Goal: Find specific page/section: Find specific page/section

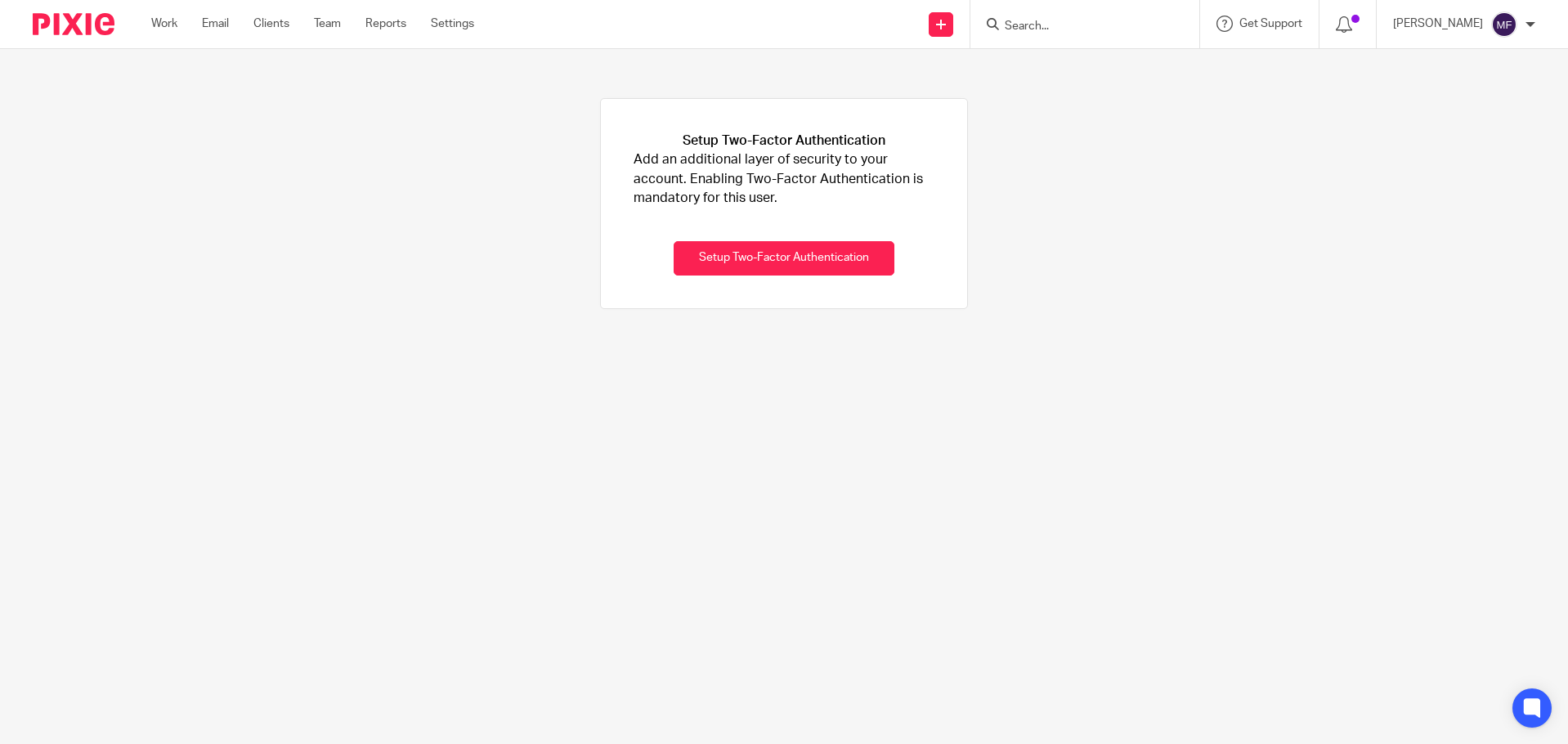
click at [1048, 22] on input "Search" at bounding box center [1076, 27] width 147 height 15
type input "team"
click at [1052, 72] on link at bounding box center [1121, 70] width 242 height 37
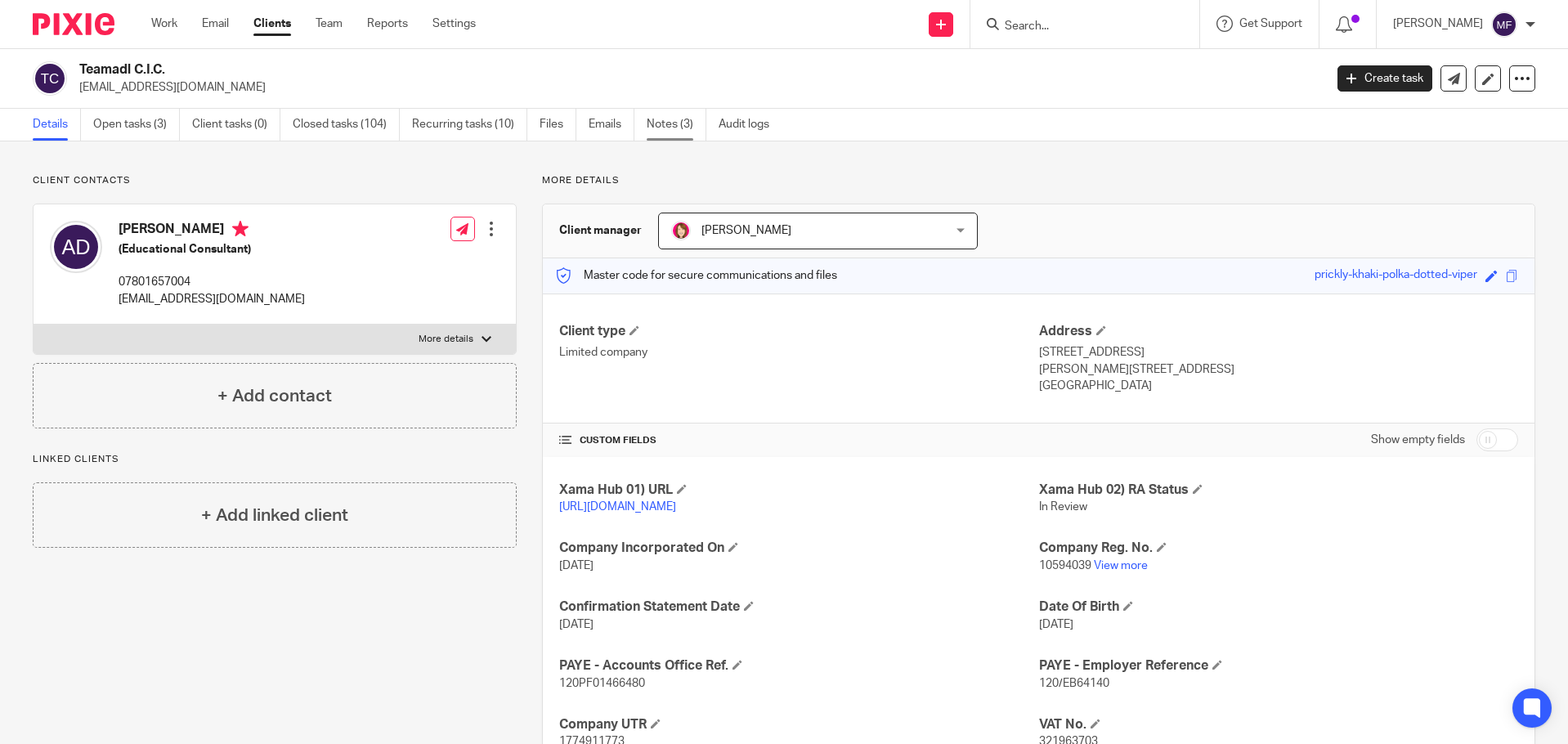
click at [652, 120] on link "Notes (3)" at bounding box center [676, 124] width 60 height 32
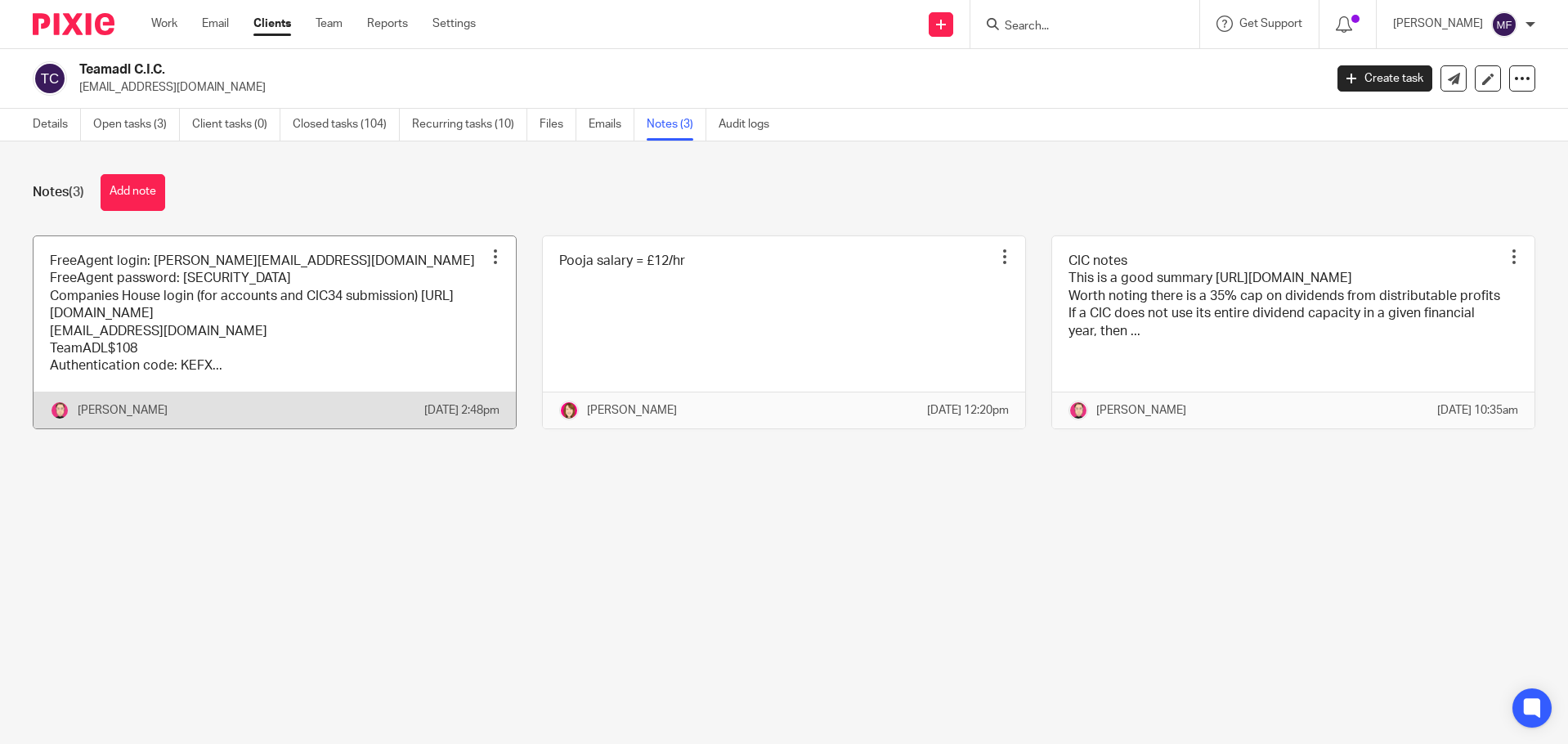
click at [225, 363] on link at bounding box center [275, 332] width 483 height 192
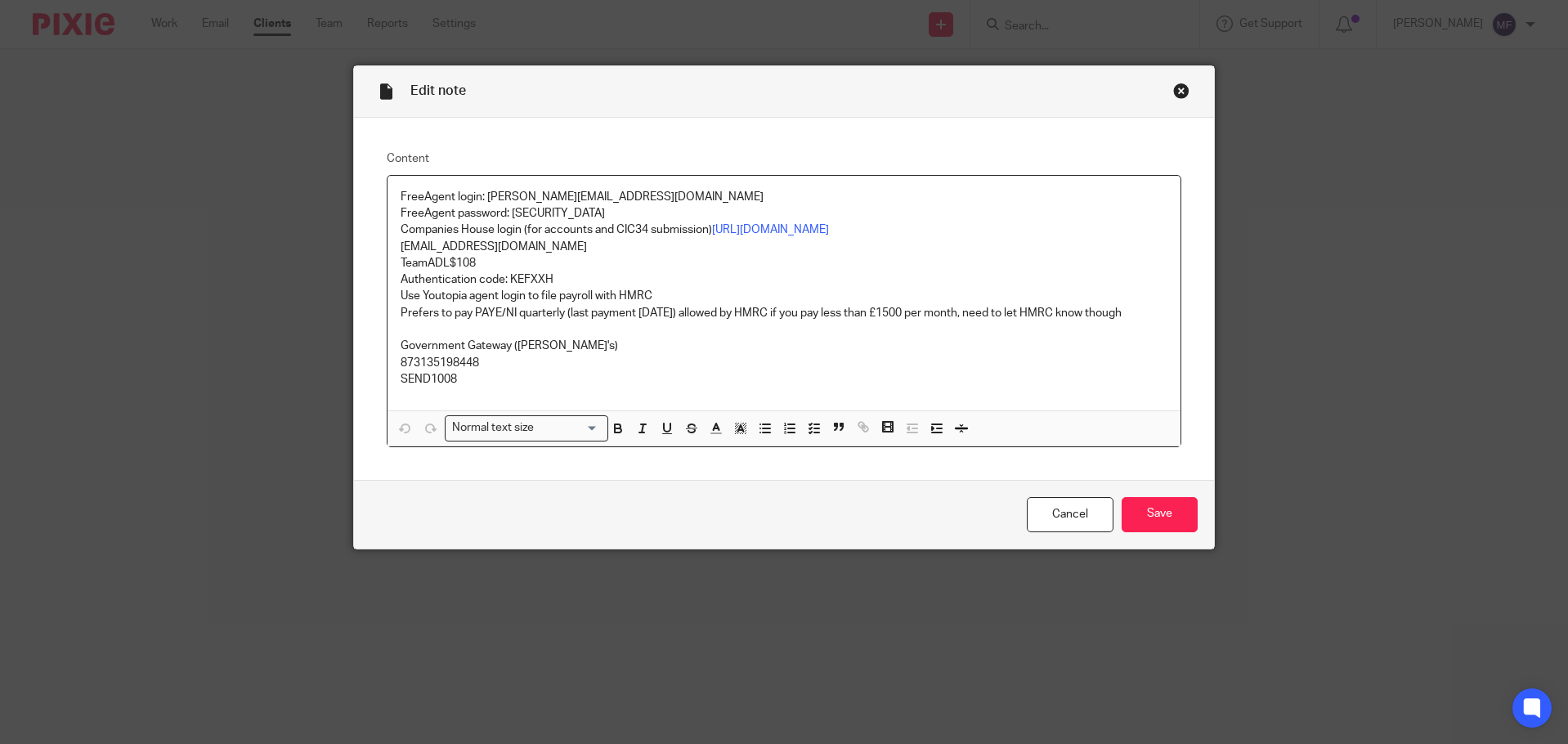
click at [485, 372] on p "873135198448" at bounding box center [784, 363] width 767 height 17
drag, startPoint x: 459, startPoint y: 395, endPoint x: 388, endPoint y: 400, distance: 71.2
click at [388, 400] on div "FreeAgent login: [PERSON_NAME][EMAIL_ADDRESS][DOMAIN_NAME] FreeAgent password: …" at bounding box center [784, 293] width 794 height 236
copy p "SEND1008"
click at [1175, 97] on div "Close this dialog window" at bounding box center [1181, 91] width 17 height 17
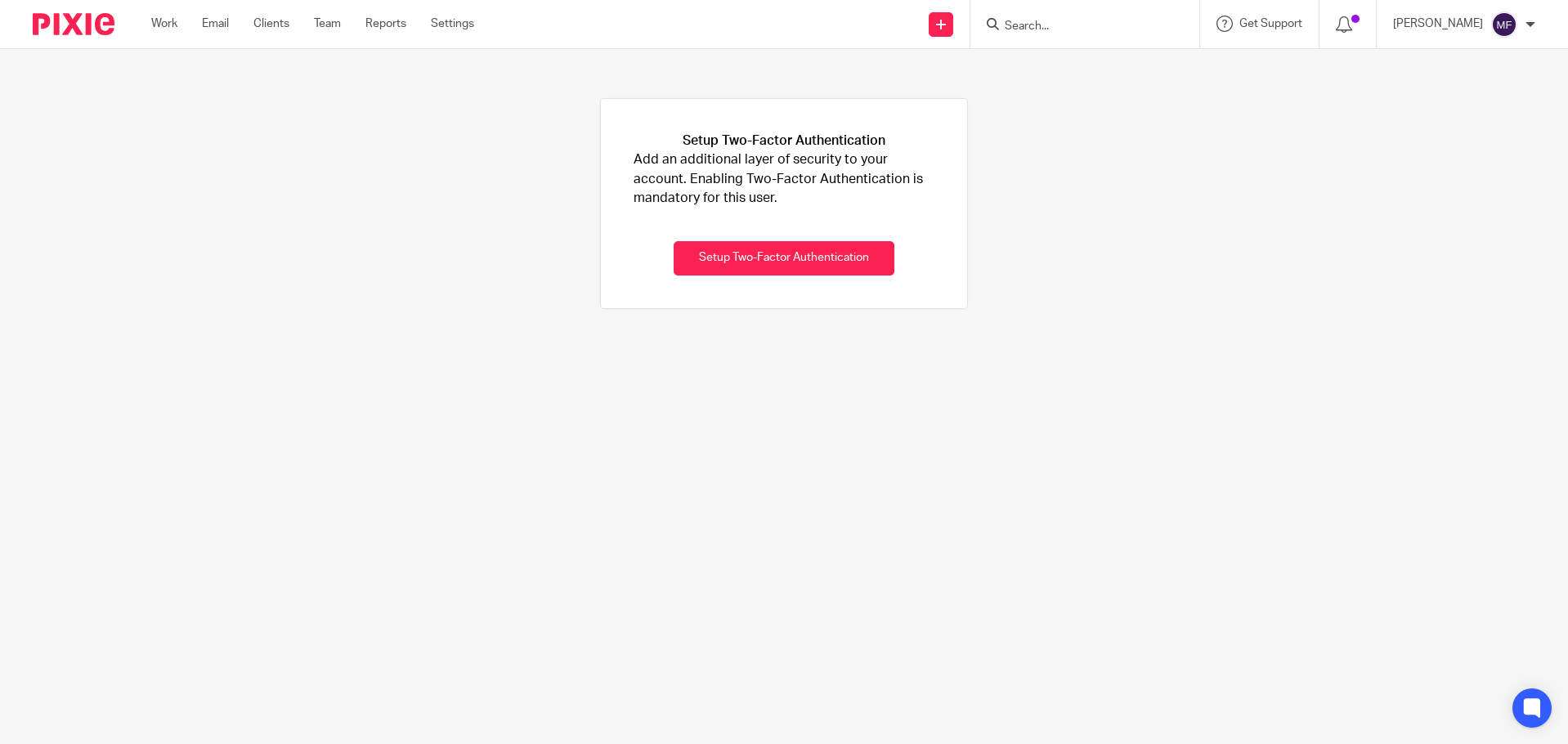
click at [1069, 32] on input "Search" at bounding box center [1076, 27] width 147 height 15
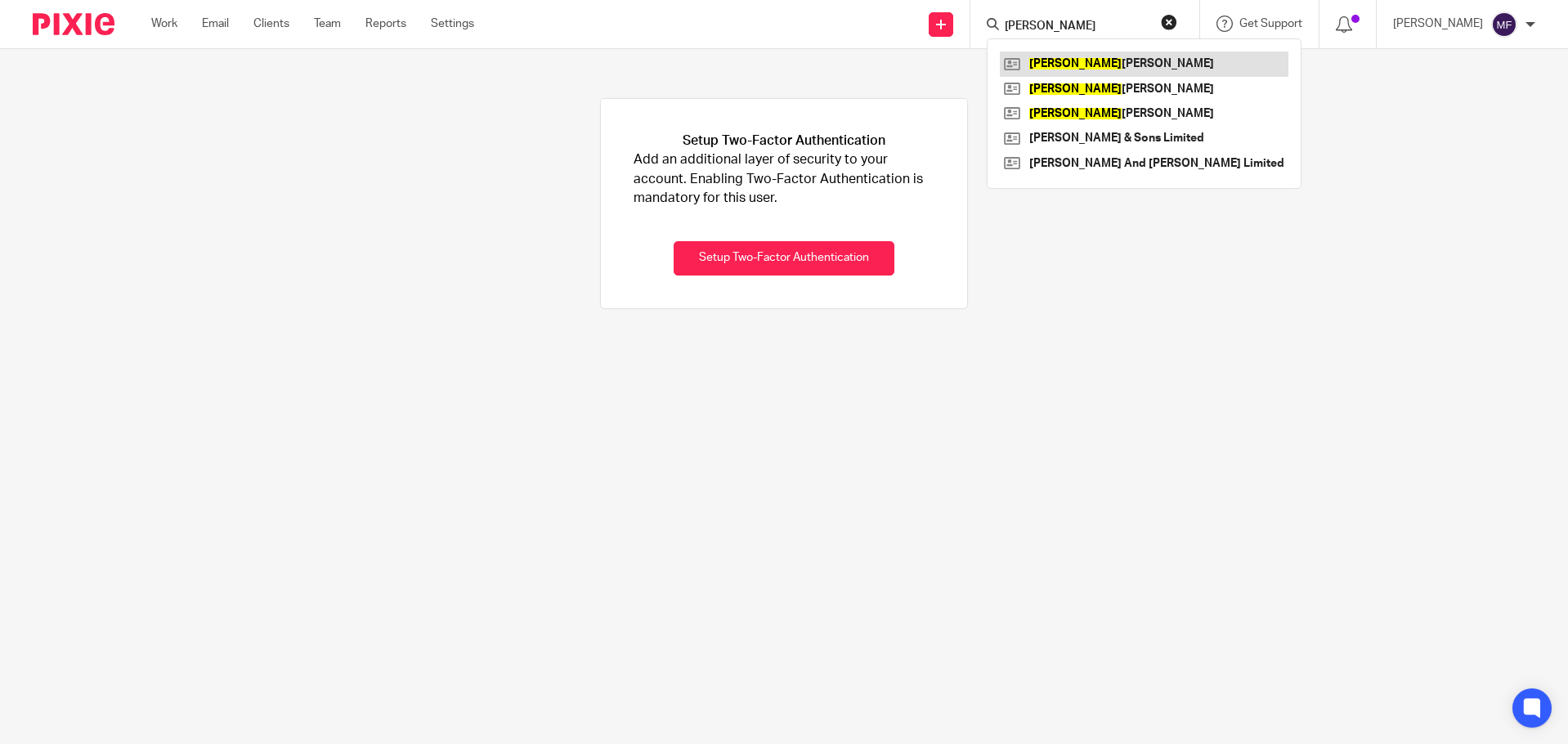
type input "paul"
click at [1178, 74] on link at bounding box center [1143, 63] width 289 height 25
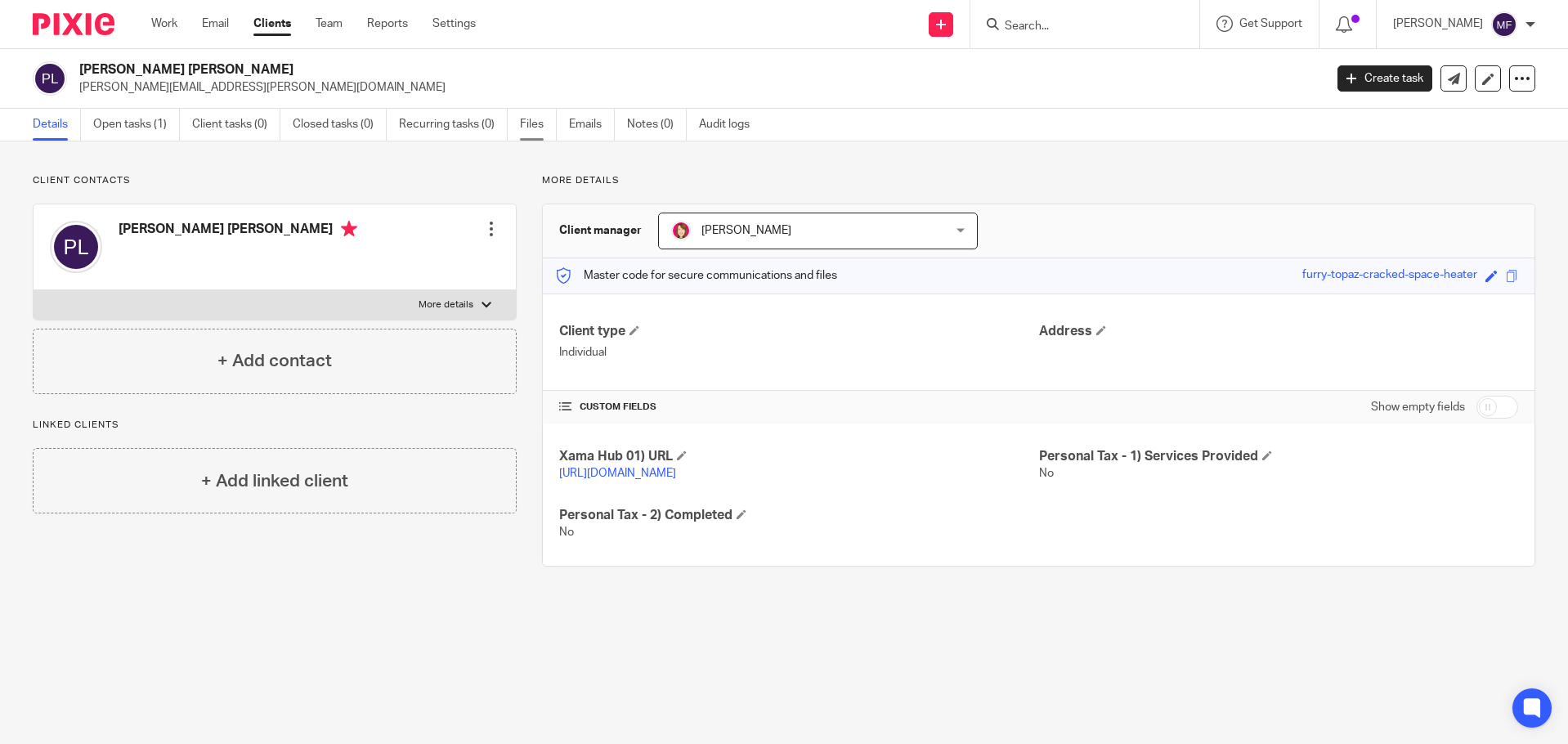
click at [546, 128] on link "Files" at bounding box center [538, 124] width 36 height 32
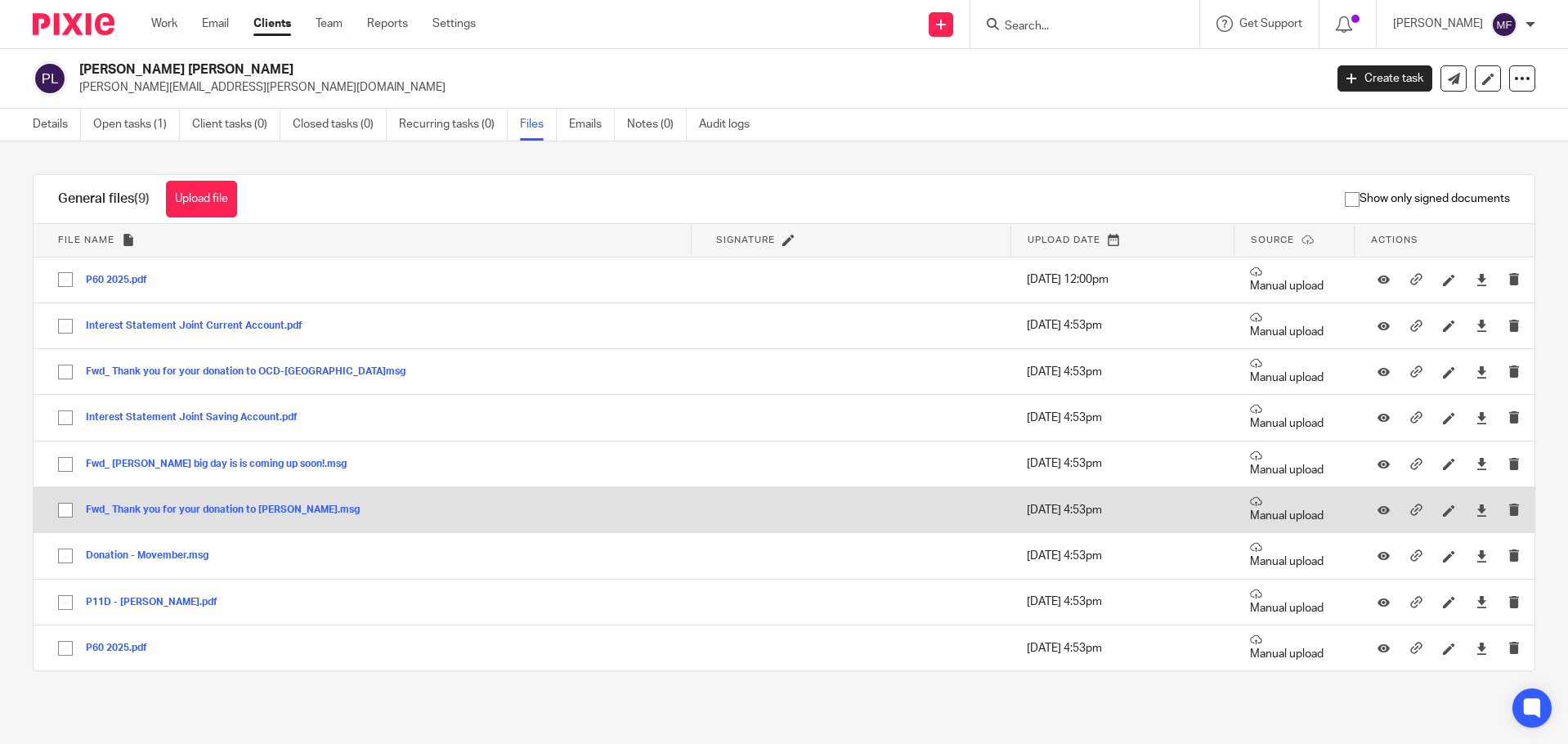
scroll to position [1, 0]
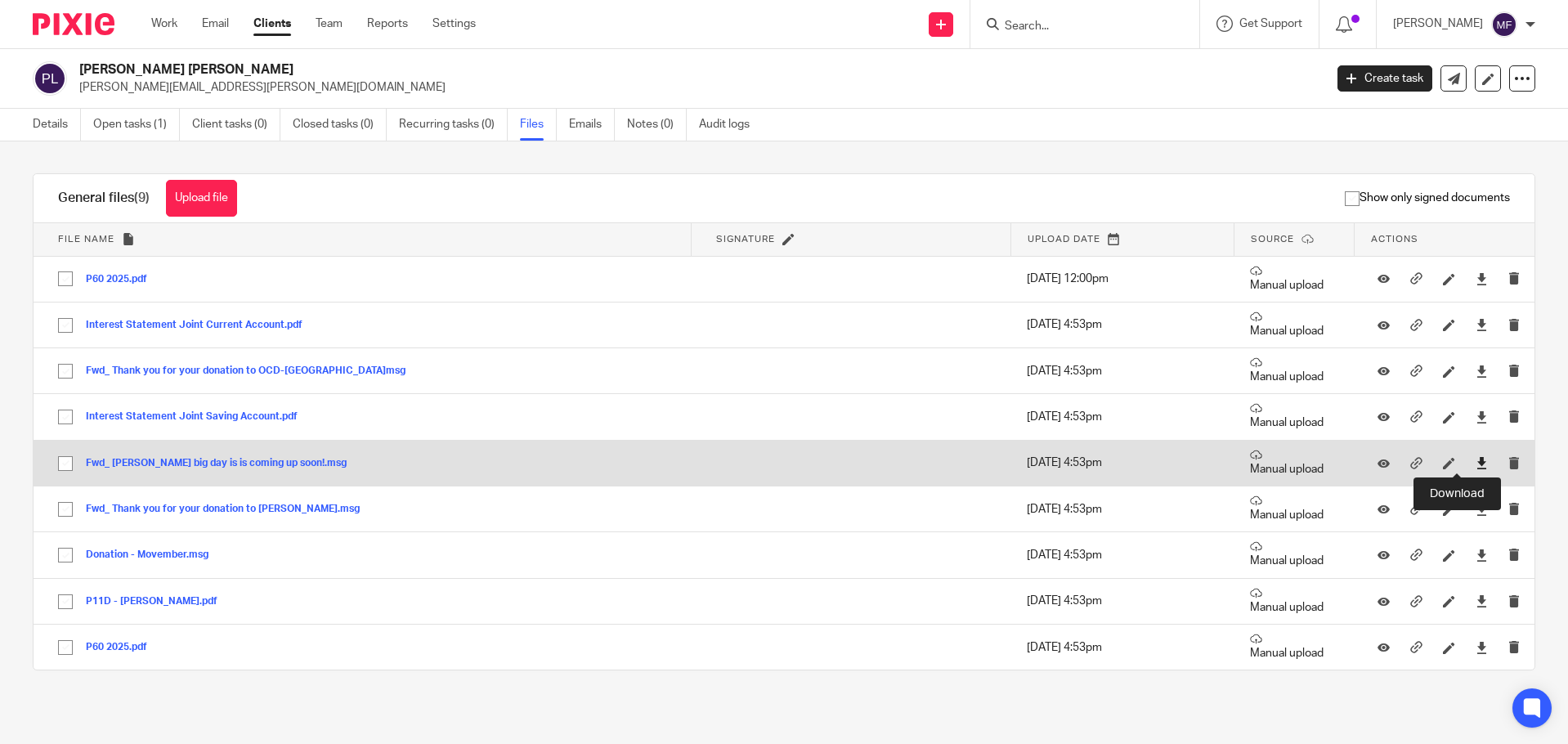
click at [1475, 459] on icon at bounding box center [1481, 463] width 12 height 12
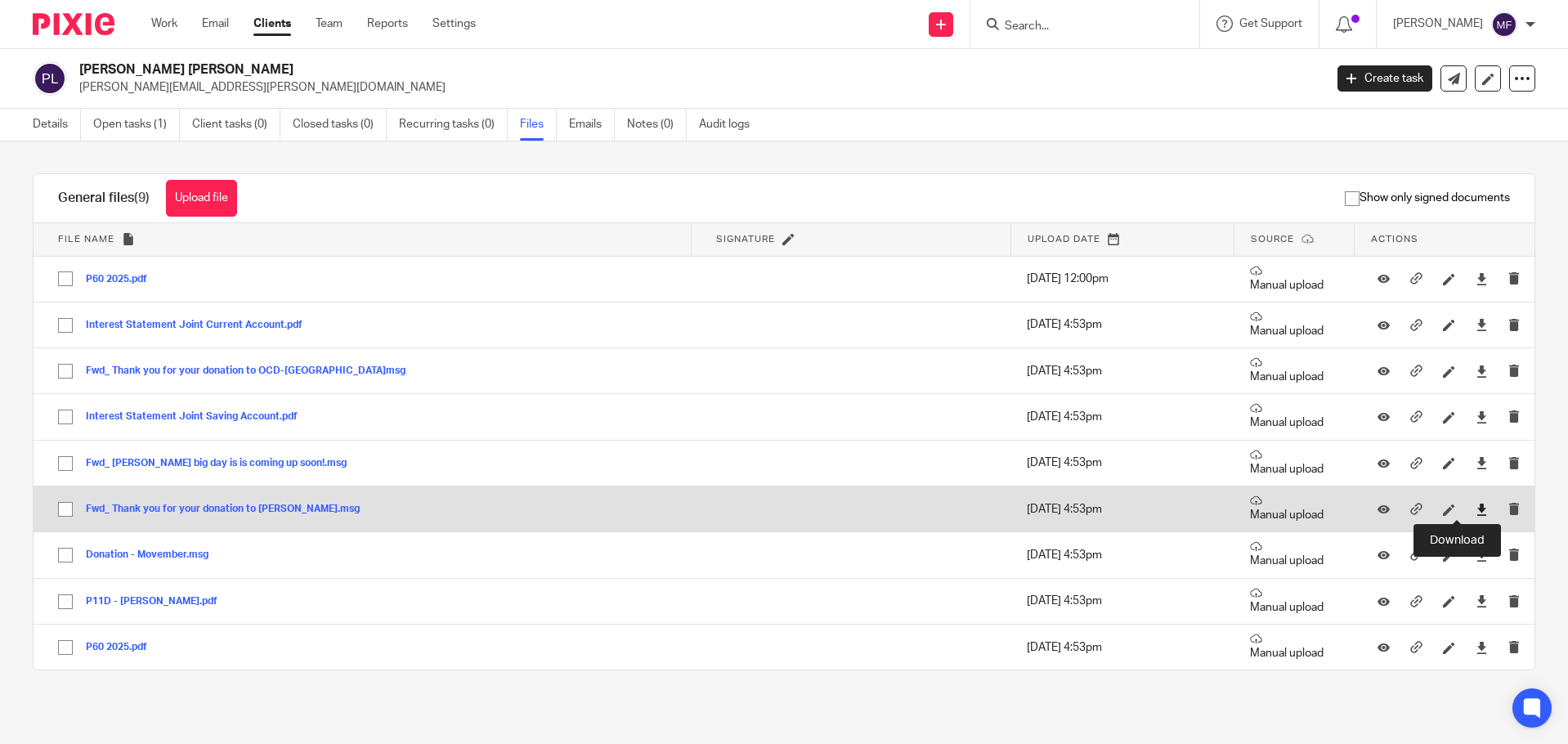
click at [1475, 507] on icon at bounding box center [1481, 509] width 12 height 12
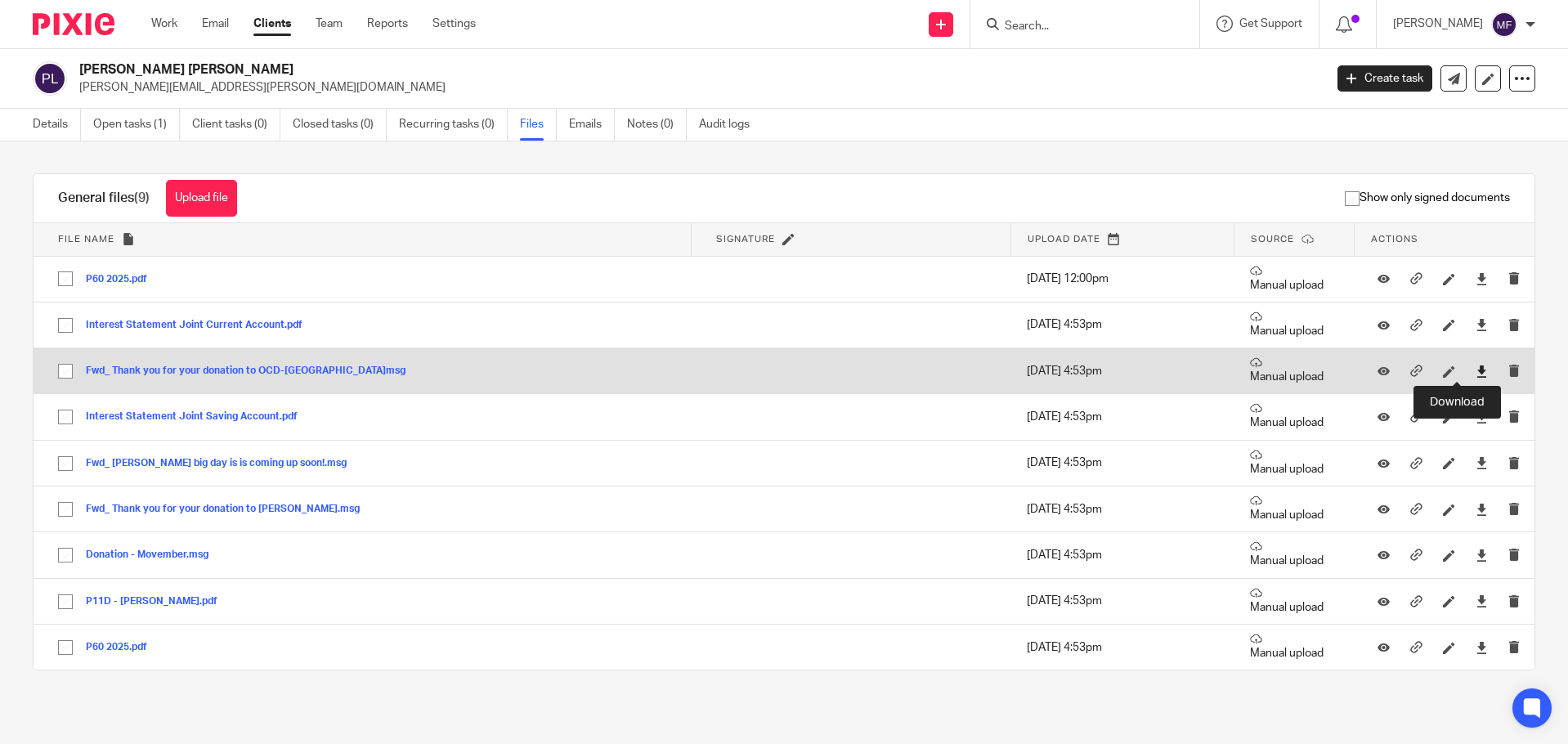
click at [1475, 372] on icon at bounding box center [1481, 372] width 12 height 12
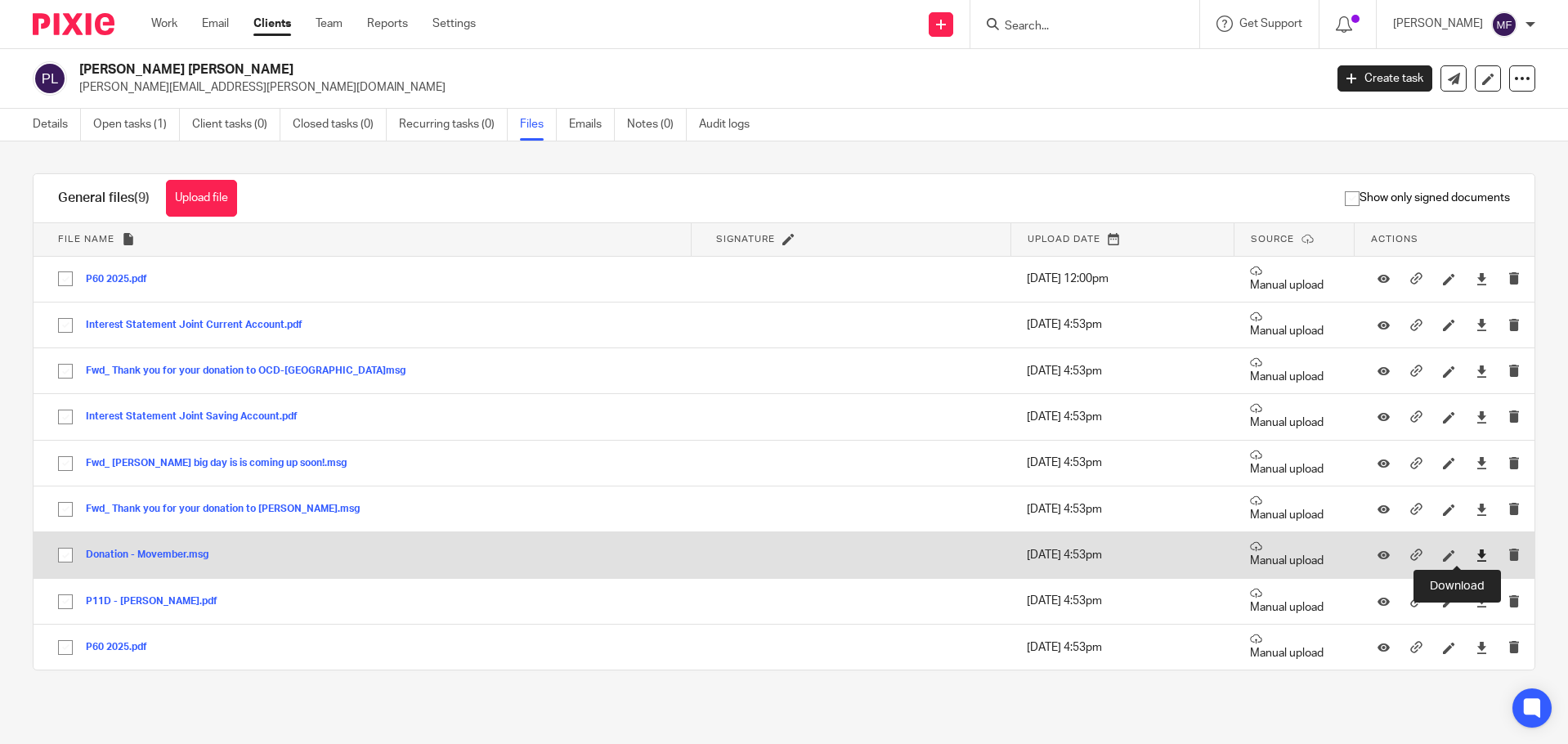
click at [1475, 555] on icon at bounding box center [1481, 556] width 12 height 12
